Goal: Task Accomplishment & Management: Use online tool/utility

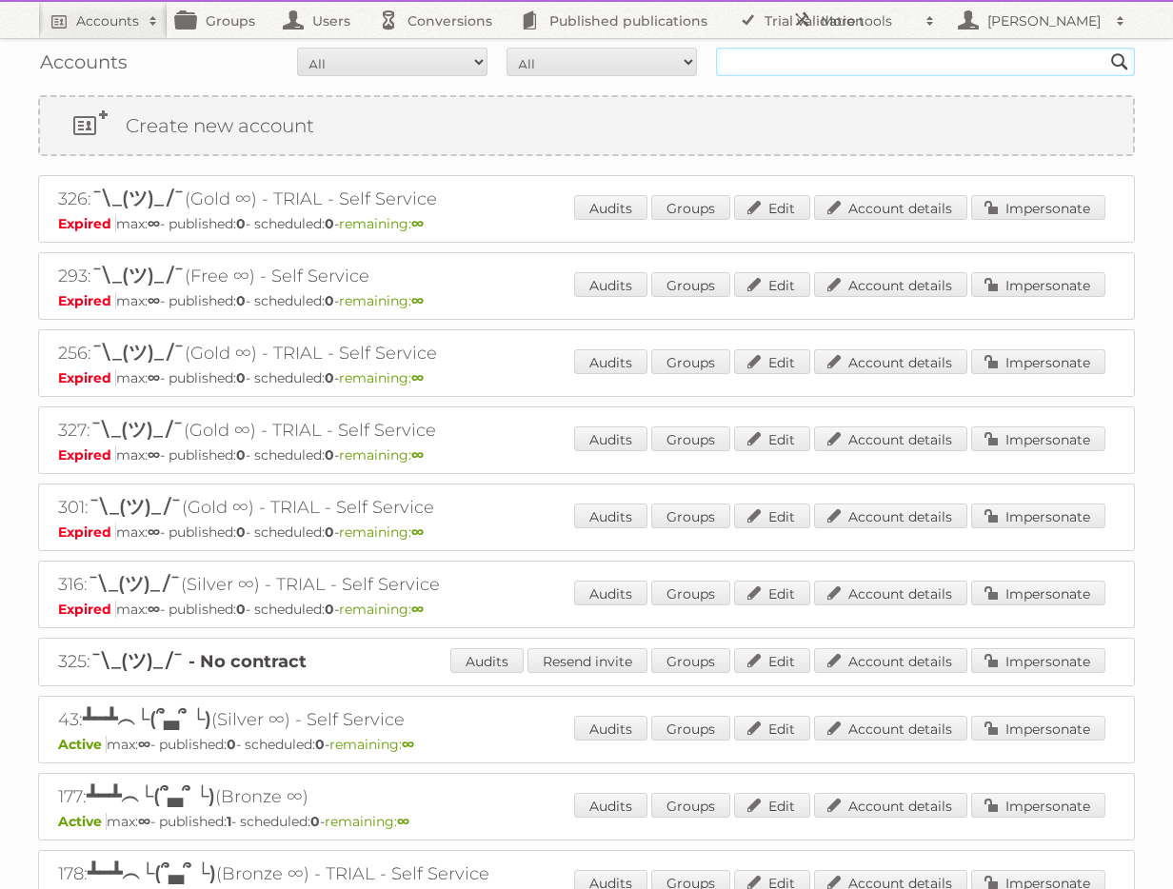
click at [810, 70] on input "text" at bounding box center [925, 62] width 419 height 29
type input "rodware"
click at [1105, 48] on input "Search" at bounding box center [1119, 62] width 29 height 29
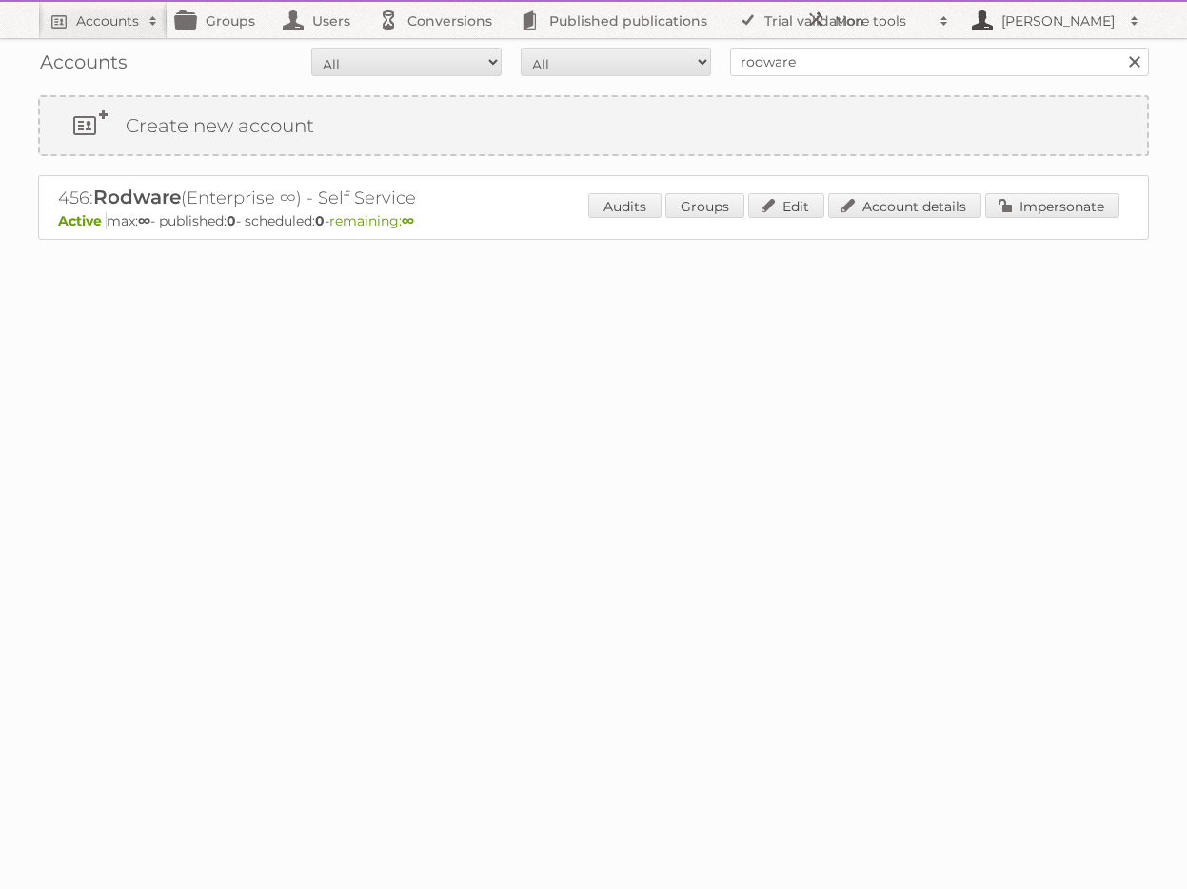
click at [1053, 18] on h2 "[PERSON_NAME]" at bounding box center [1058, 20] width 124 height 19
click at [958, 404] on body "Accounts Search Advanced Search Create new account Groups Users Conversions Pub…" at bounding box center [593, 444] width 1187 height 889
click at [889, 30] on link "More tools" at bounding box center [878, 20] width 162 height 36
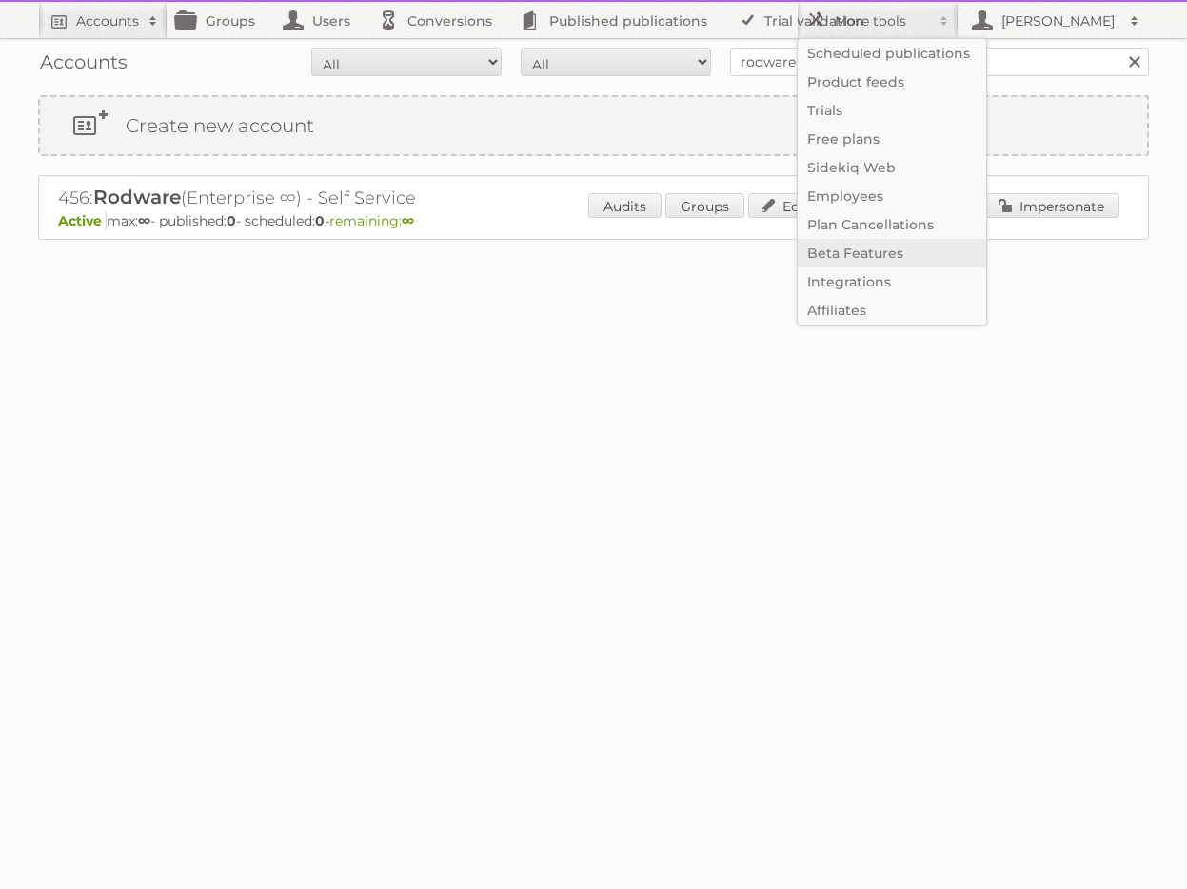
click at [877, 257] on link "Beta Features" at bounding box center [892, 253] width 188 height 29
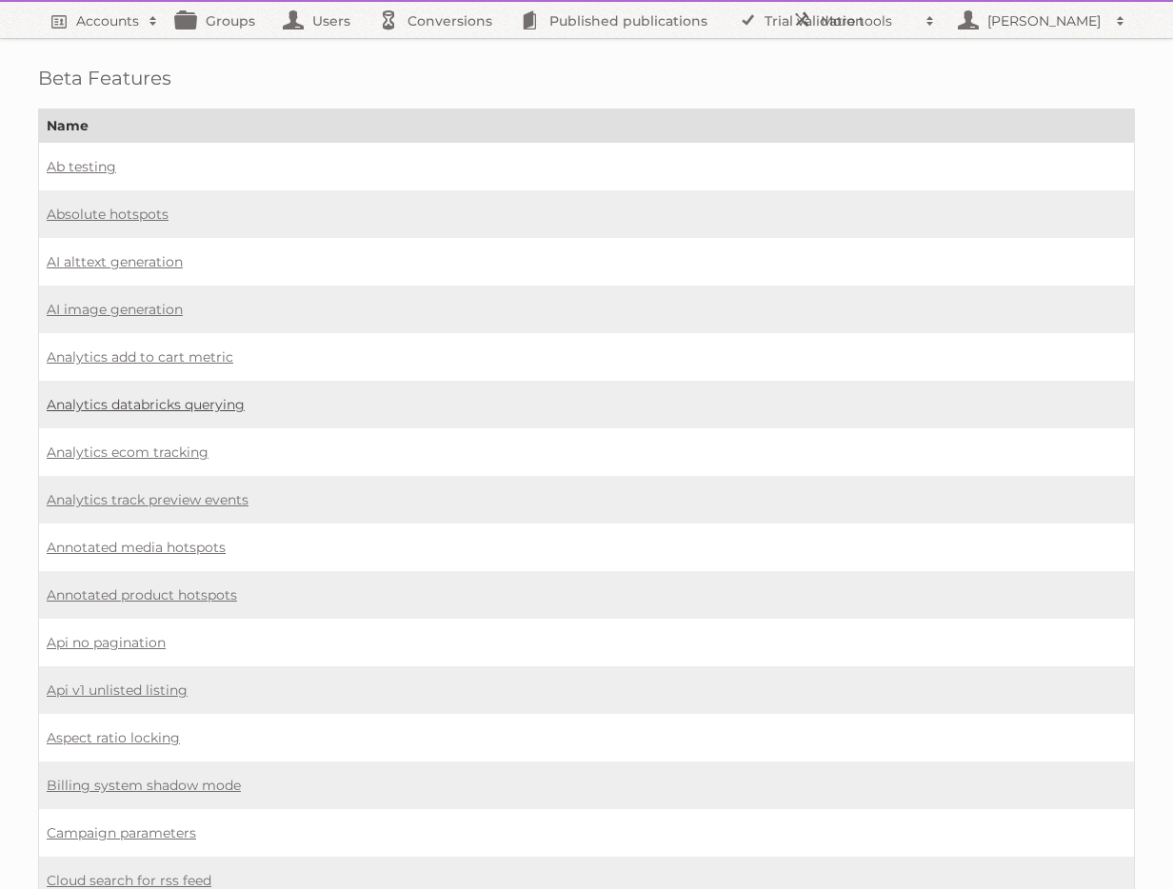
click at [160, 400] on link "Analytics databricks querying" at bounding box center [146, 404] width 198 height 17
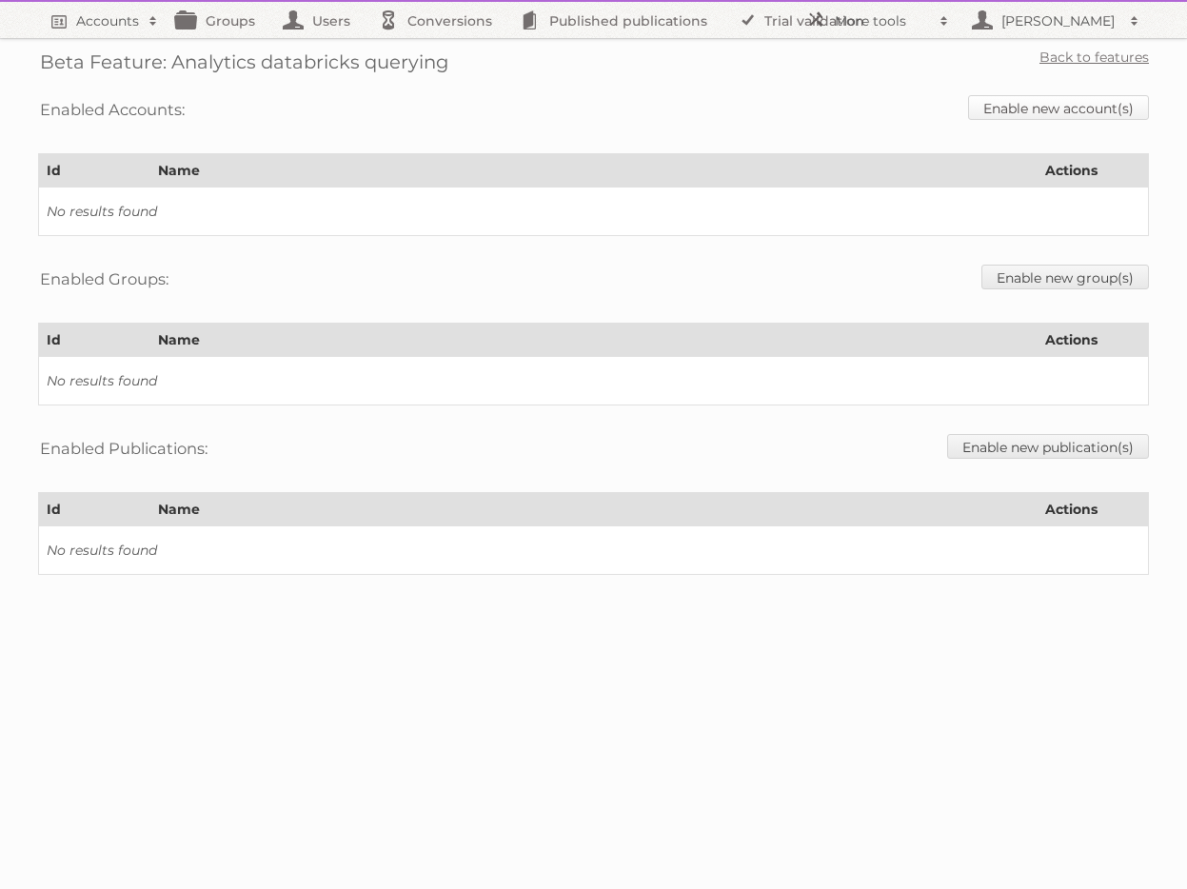
click at [1046, 111] on link "Enable new account(s)" at bounding box center [1058, 107] width 181 height 25
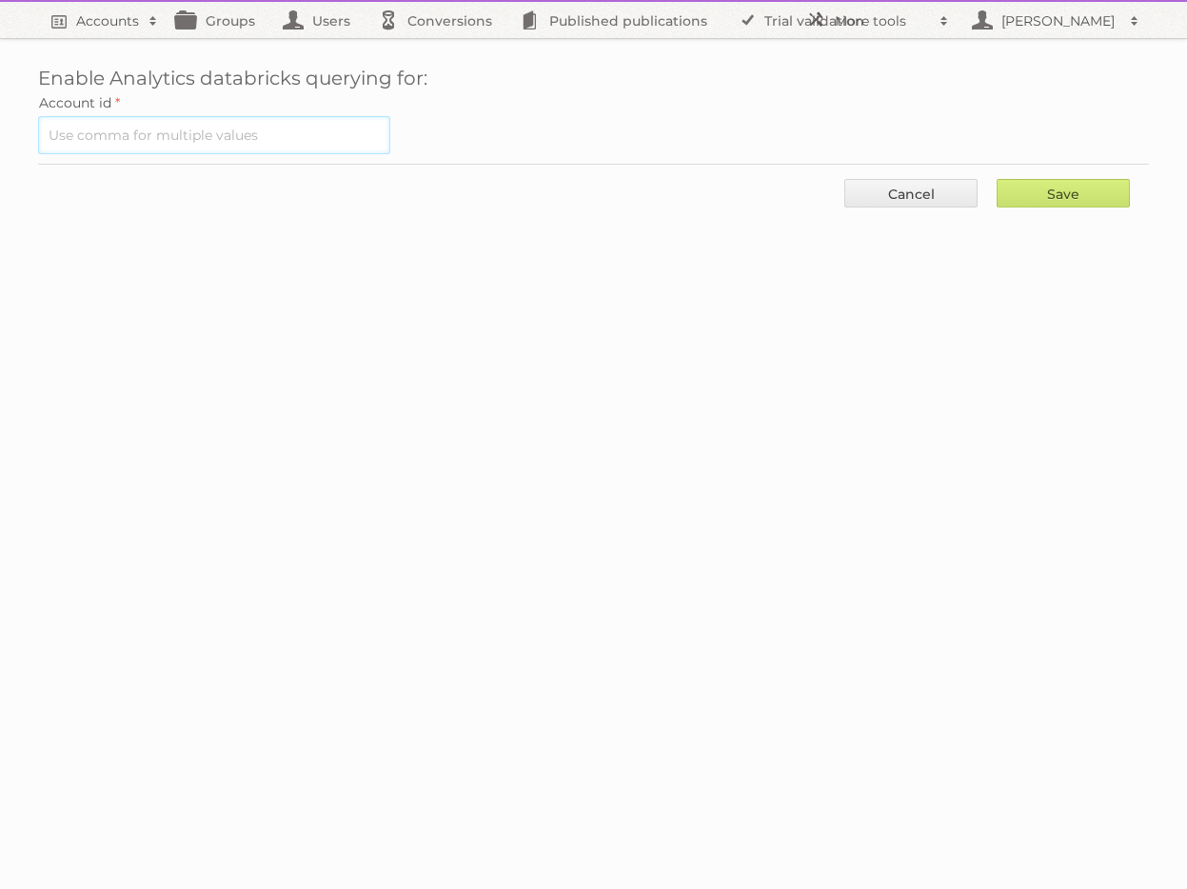
click at [245, 131] on input "text" at bounding box center [214, 135] width 352 height 38
type input "456"
click at [1058, 194] on input "Save" at bounding box center [1062, 193] width 133 height 29
type input "..."
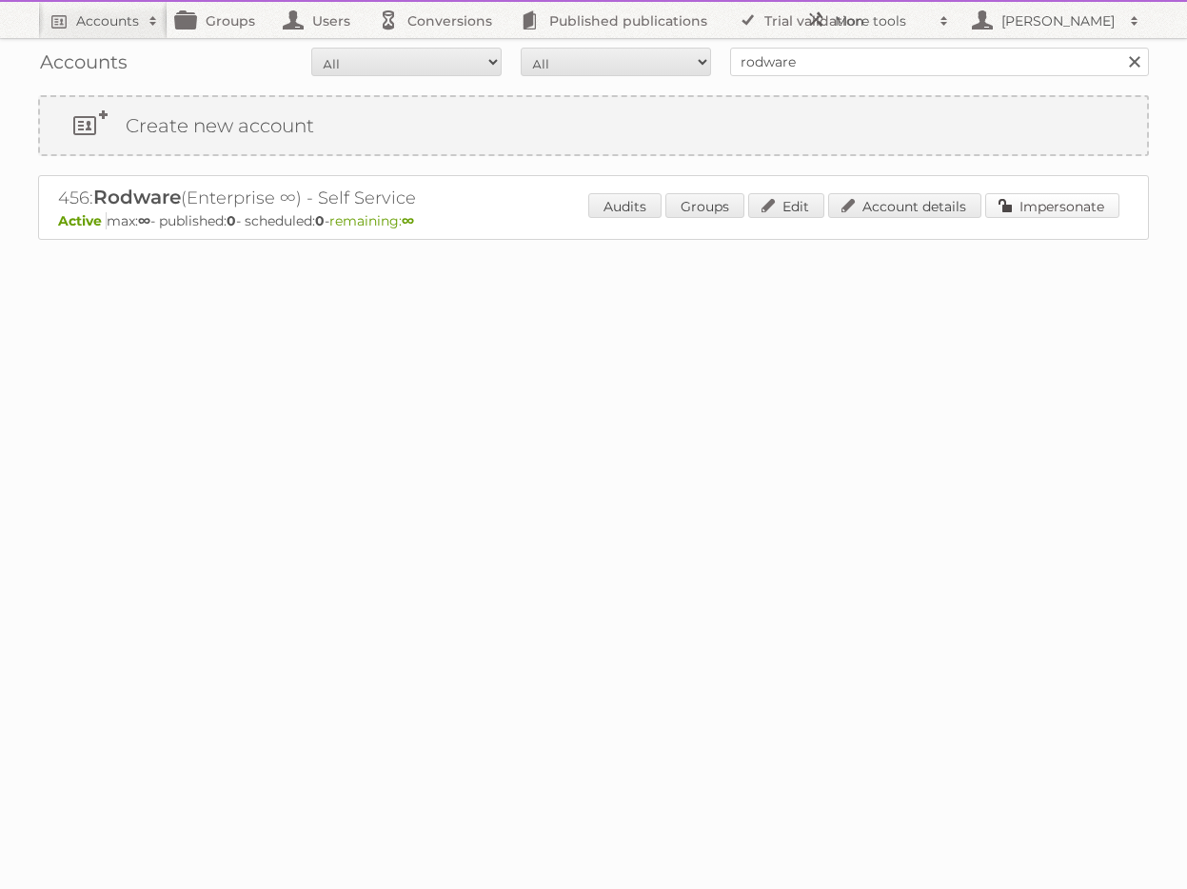
click at [1012, 212] on link "Impersonate" at bounding box center [1052, 205] width 134 height 25
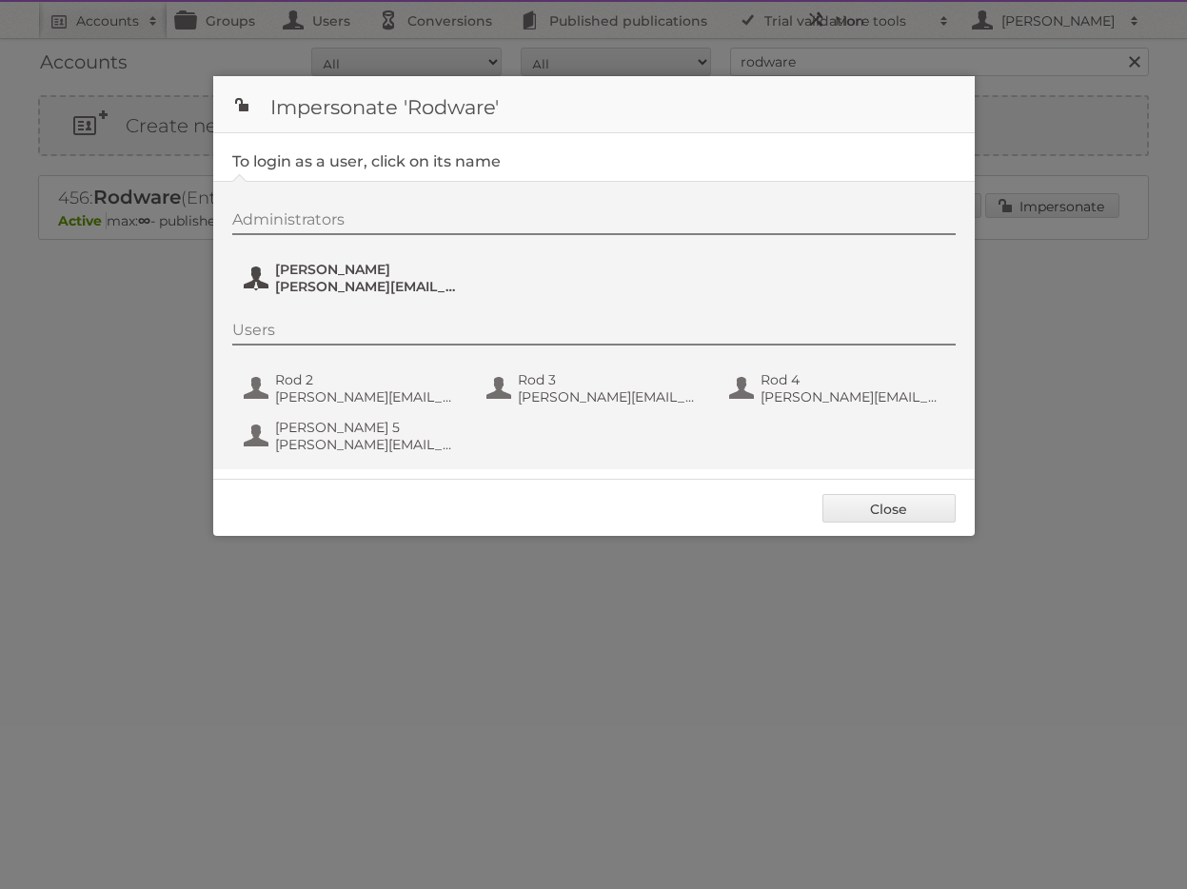
click at [372, 273] on span "[PERSON_NAME]" at bounding box center [367, 269] width 185 height 17
